Goal: Use online tool/utility: Utilize a website feature to perform a specific function

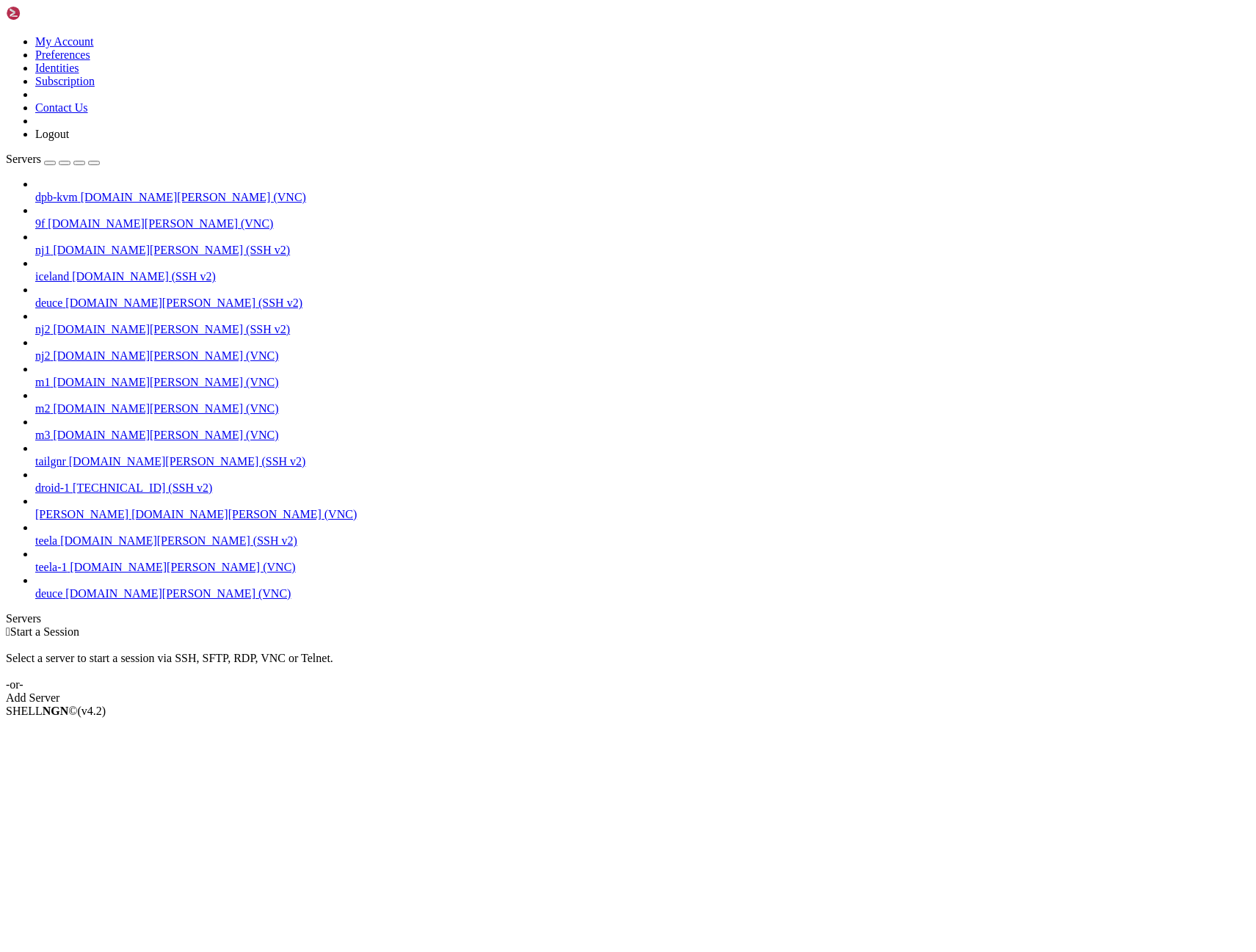
click at [75, 600] on span "[DOMAIN_NAME][PERSON_NAME] (VNC)" at bounding box center [179, 594] width 226 height 13
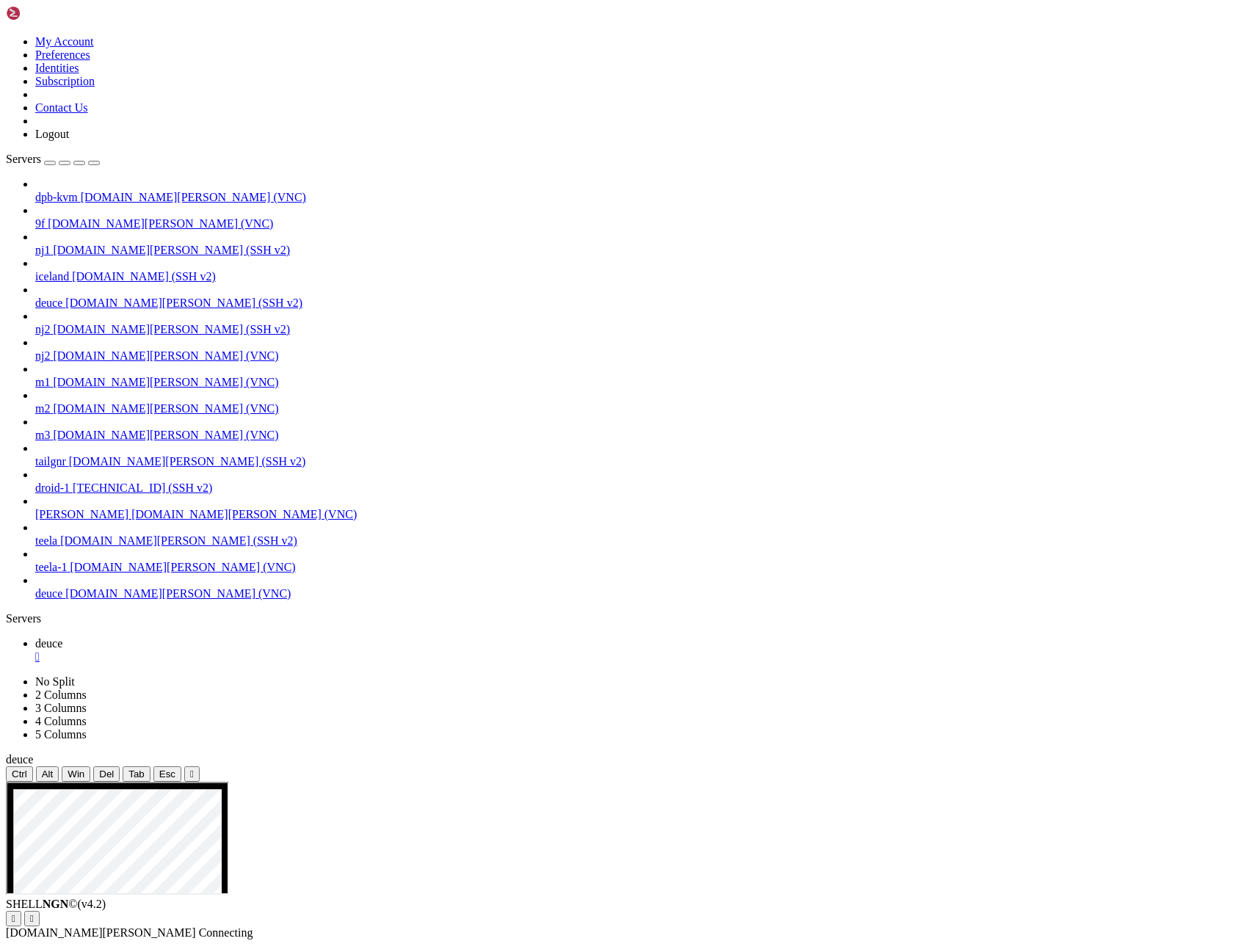
click at [94, 163] on icon "button" at bounding box center [94, 163] width 0 height 0
